Goal: Task Accomplishment & Management: Complete application form

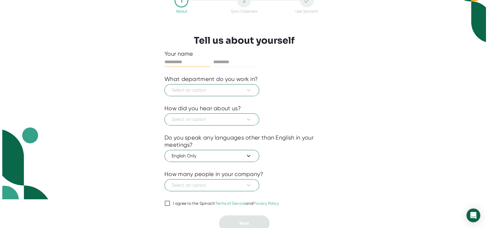
scroll to position [32, 0]
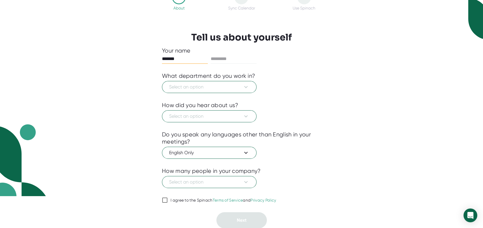
type input "*******"
click at [188, 84] on span "Select an option" at bounding box center [209, 86] width 80 height 7
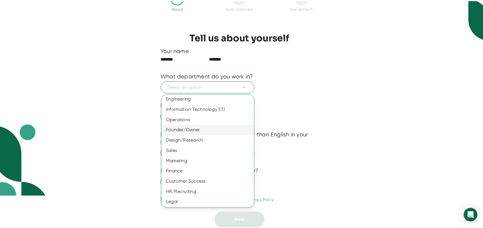
scroll to position [23, 0]
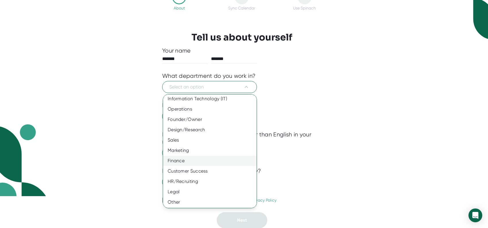
click at [179, 161] on div "Finance" at bounding box center [212, 160] width 98 height 10
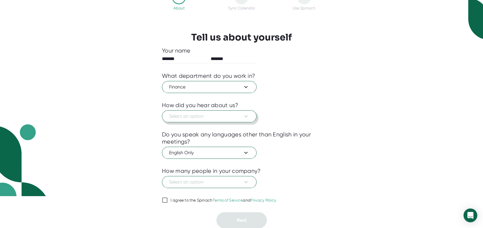
click at [202, 116] on span "Select an option" at bounding box center [209, 116] width 80 height 7
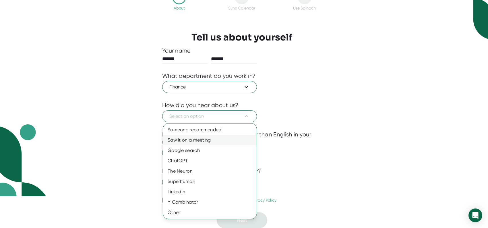
click at [182, 138] on div "Saw it on a meeting" at bounding box center [210, 140] width 94 height 10
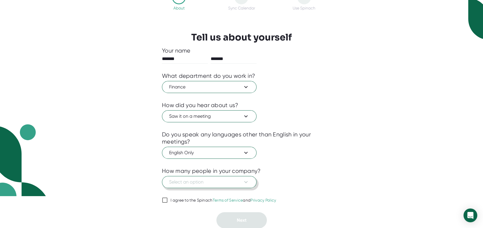
click at [185, 180] on span "Select an option" at bounding box center [209, 181] width 80 height 7
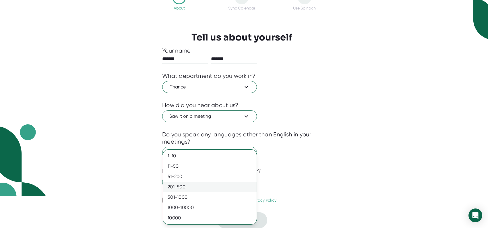
click at [184, 184] on div "201-500" at bounding box center [210, 187] width 94 height 10
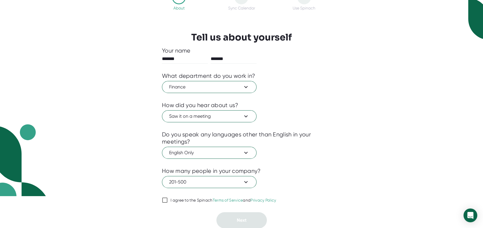
click at [163, 198] on input "I agree to the Spinach Terms of Service and Privacy Policy" at bounding box center [165, 199] width 6 height 7
checkbox input "true"
click at [253, 221] on button "Next" at bounding box center [242, 220] width 50 height 16
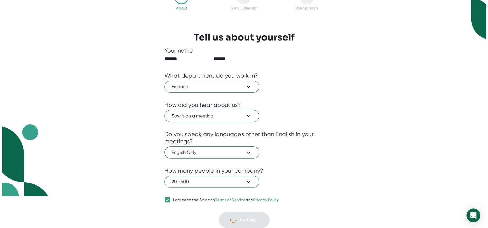
scroll to position [0, 0]
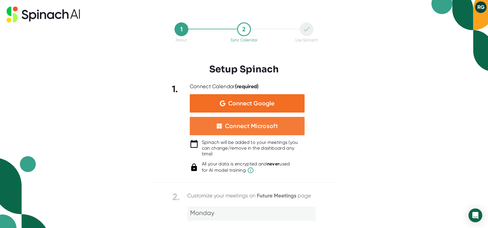
click at [244, 122] on div "Connect Microsoft" at bounding box center [251, 125] width 53 height 7
